Goal: Information Seeking & Learning: Learn about a topic

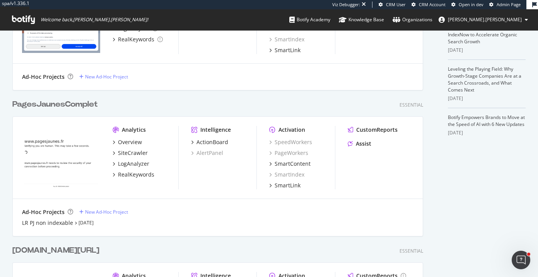
scroll to position [240, 0]
click at [66, 105] on div "PagesJaunesComplet" at bounding box center [54, 103] width 85 height 11
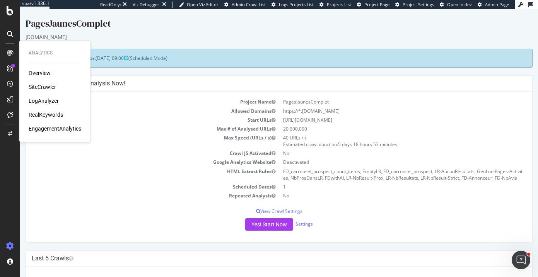
click at [39, 85] on div "SiteCrawler" at bounding box center [42, 87] width 27 height 8
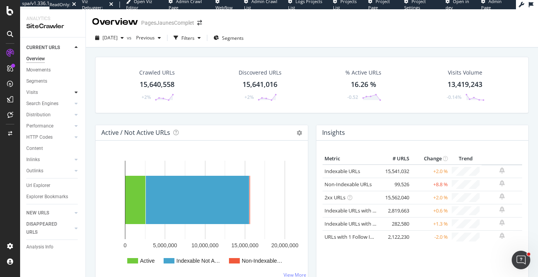
click at [77, 92] on icon at bounding box center [76, 92] width 3 height 5
click at [32, 93] on div "Visits" at bounding box center [32, 93] width 12 height 8
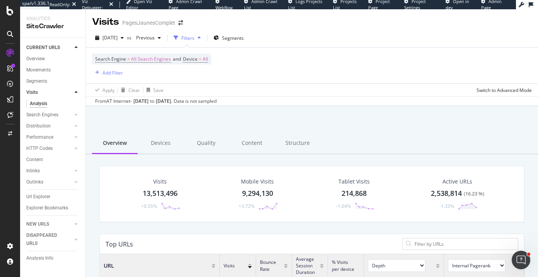
scroll to position [232, 424]
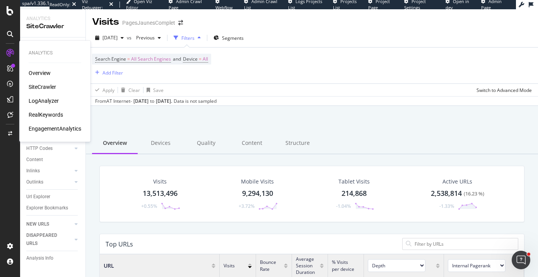
click at [48, 112] on div "RealKeywords" at bounding box center [46, 115] width 34 height 8
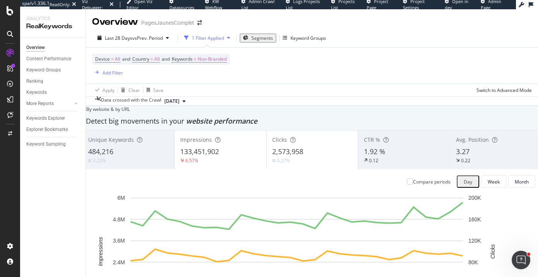
scroll to position [84, 0]
click at [515, 179] on div "Month" at bounding box center [522, 182] width 14 height 7
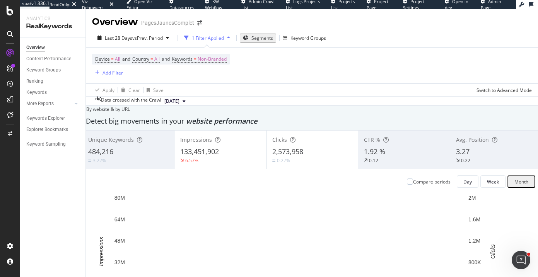
scroll to position [0, 0]
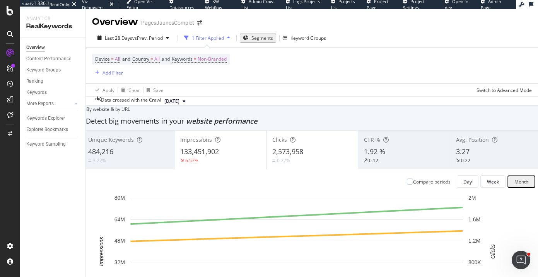
click at [229, 37] on div "button" at bounding box center [228, 38] width 9 height 5
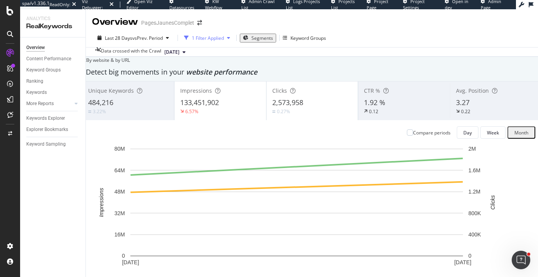
click at [227, 38] on icon "button" at bounding box center [228, 38] width 3 height 5
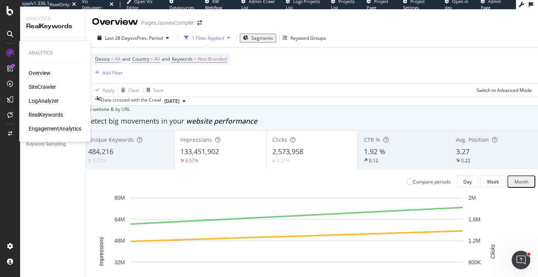
click at [42, 86] on div "SiteCrawler" at bounding box center [42, 87] width 27 height 8
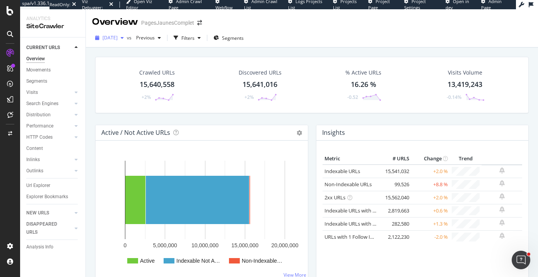
click at [124, 38] on icon "button" at bounding box center [122, 38] width 3 height 5
click at [92, 112] on div "Crawled URLs 15,640,558 +2% Discovered URLs 15,641,016 +2% % Active URLs 16.26 …" at bounding box center [311, 91] width 441 height 68
click at [30, 92] on div "Visits" at bounding box center [32, 93] width 12 height 8
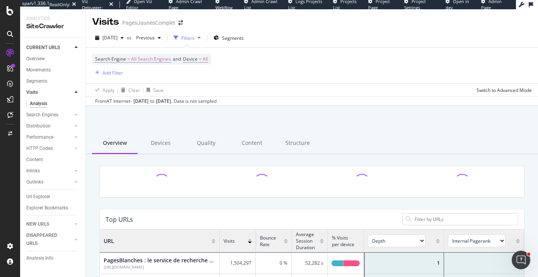
scroll to position [232, 424]
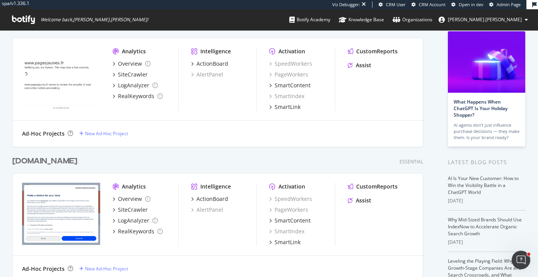
scroll to position [77, 0]
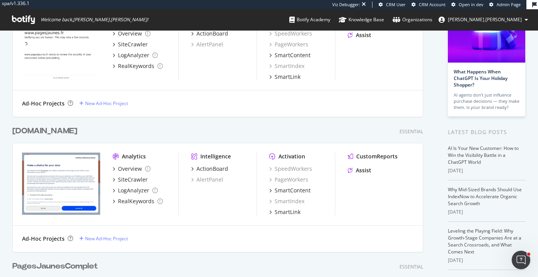
click at [48, 130] on div "[DOMAIN_NAME]" at bounding box center [44, 131] width 65 height 11
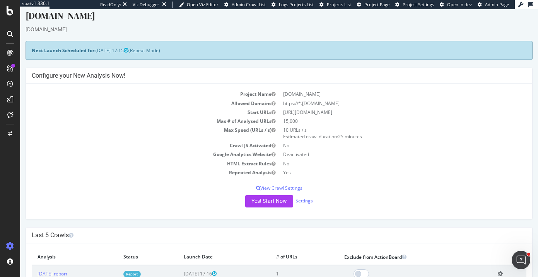
scroll to position [7, 0]
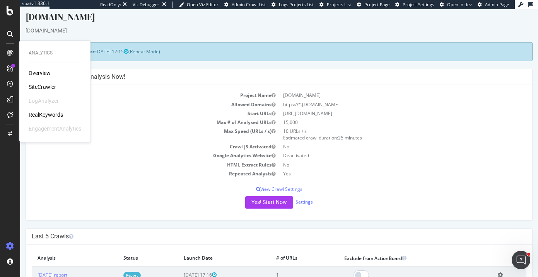
click at [46, 84] on div "SiteCrawler" at bounding box center [42, 87] width 27 height 8
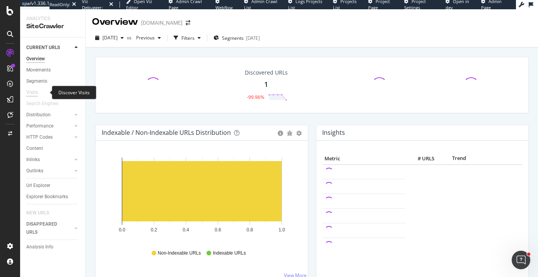
click at [37, 91] on div "Visits" at bounding box center [32, 93] width 12 height 8
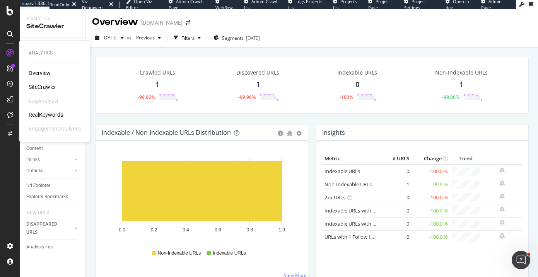
click at [43, 115] on div "RealKeywords" at bounding box center [46, 115] width 34 height 8
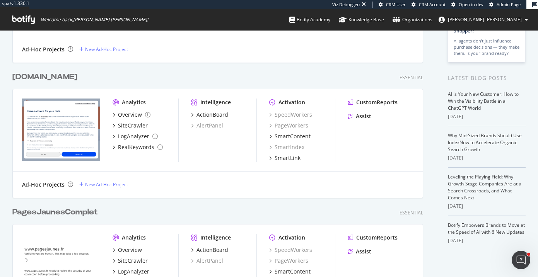
scroll to position [132, 0]
click at [137, 147] on div "RealKeywords" at bounding box center [136, 147] width 36 height 8
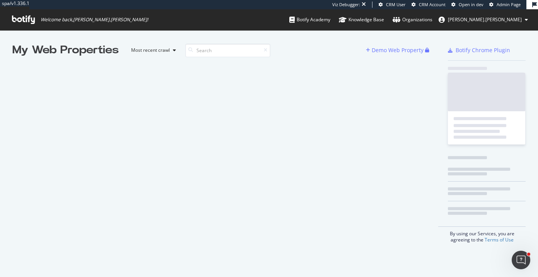
scroll to position [0, 0]
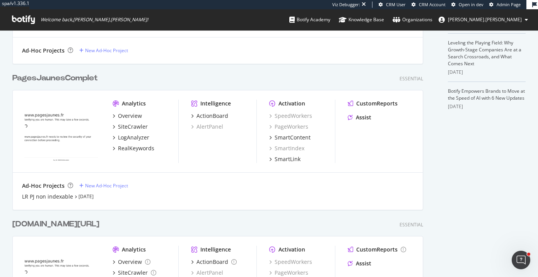
scroll to position [263, 0]
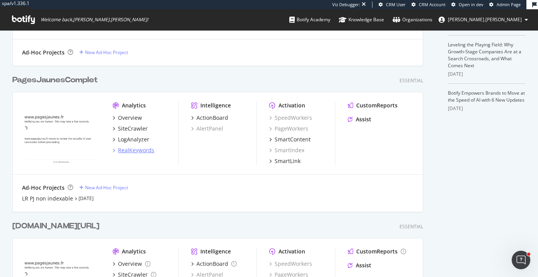
click at [129, 154] on div "RealKeywords" at bounding box center [136, 151] width 36 height 8
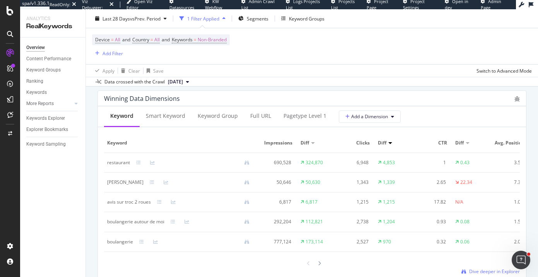
scroll to position [696, 0]
click at [77, 104] on icon at bounding box center [76, 103] width 3 height 5
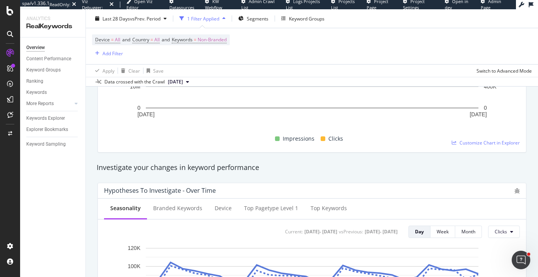
scroll to position [0, 0]
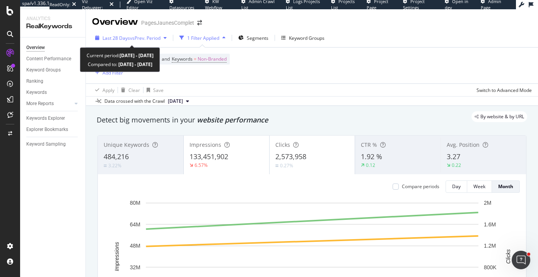
click at [166, 38] on icon "button" at bounding box center [165, 38] width 3 height 5
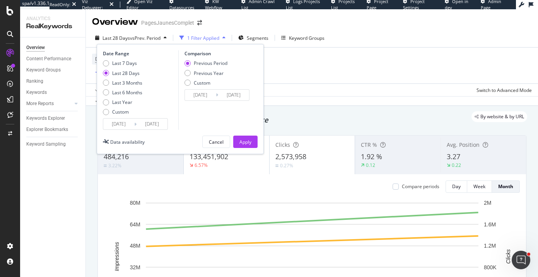
click at [287, 68] on div "Device = All and Country = All and Keywords = Non-Branded Add Filter" at bounding box center [312, 66] width 440 height 36
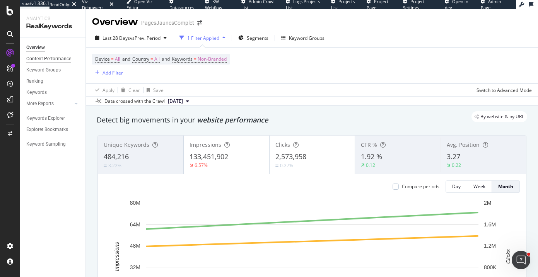
click at [60, 58] on div "Content Performance" at bounding box center [48, 59] width 45 height 8
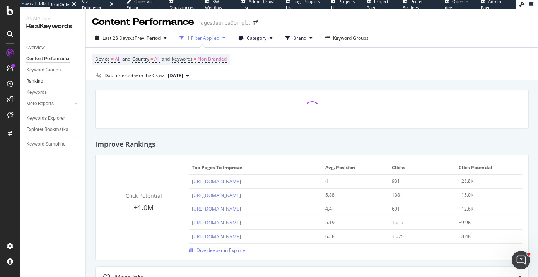
click at [38, 81] on div "Ranking" at bounding box center [34, 81] width 17 height 8
